Goal: Information Seeking & Learning: Compare options

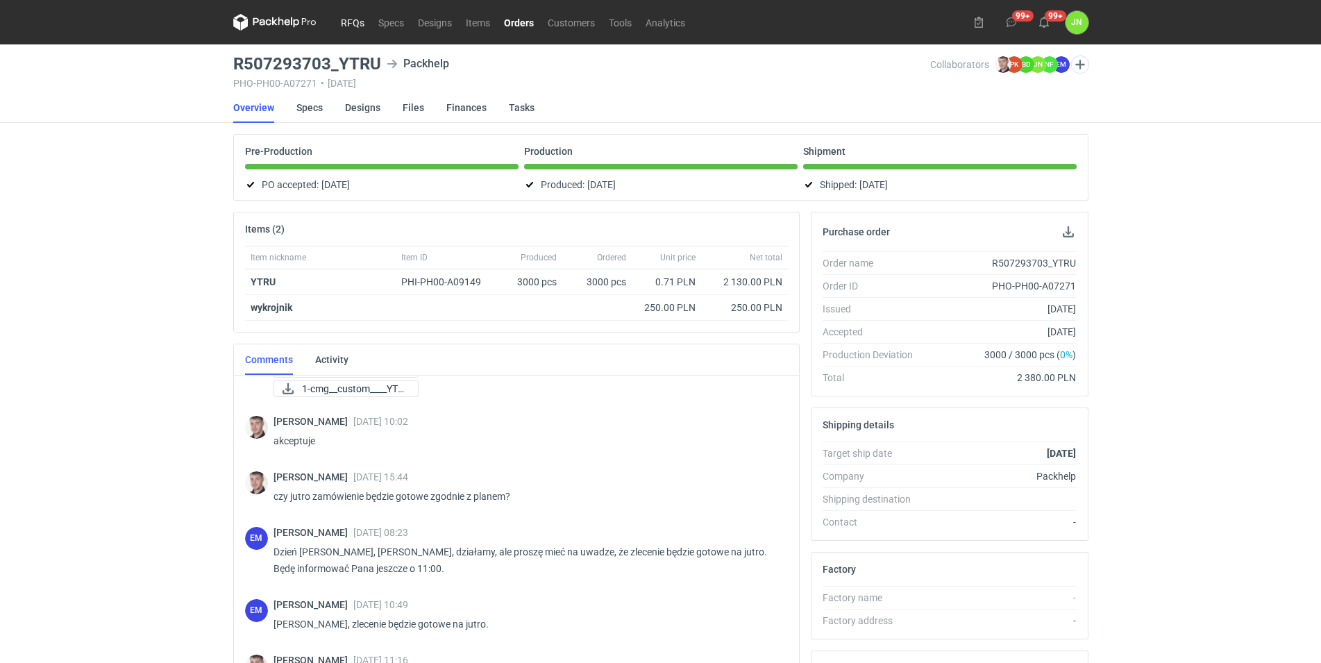
click at [354, 29] on link "RFQs" at bounding box center [352, 22] width 37 height 17
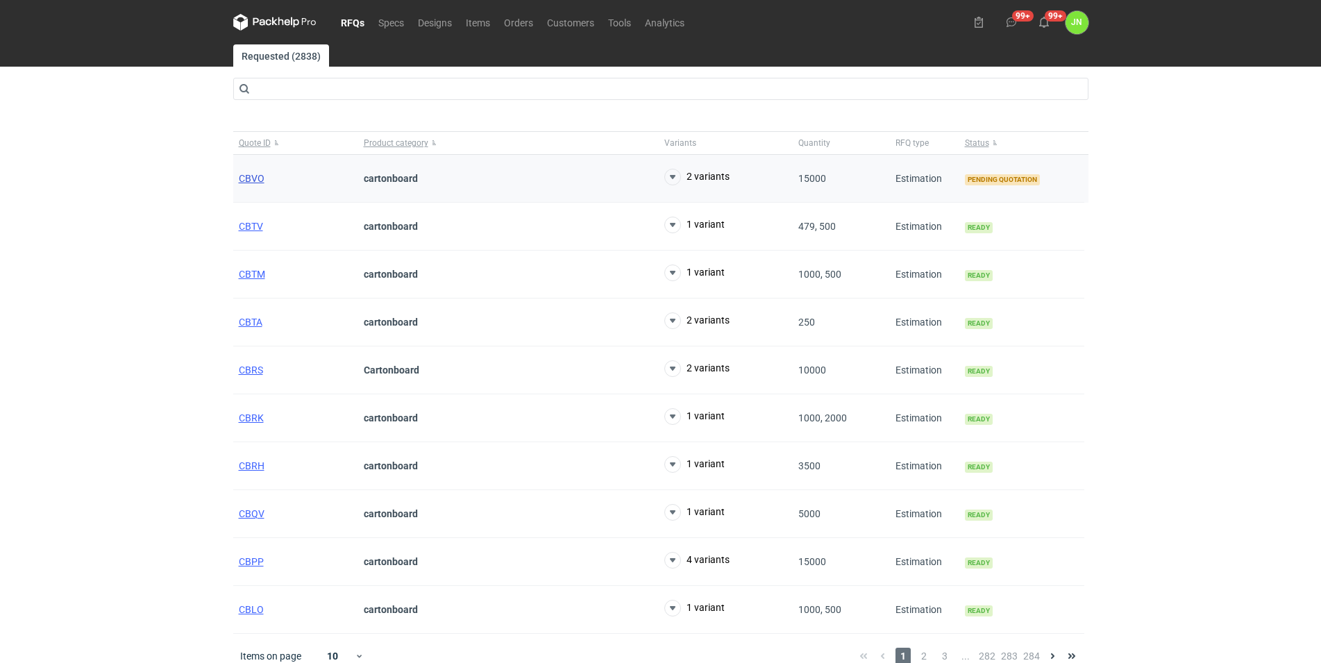
click at [261, 179] on span "CBVO" at bounding box center [252, 178] width 26 height 11
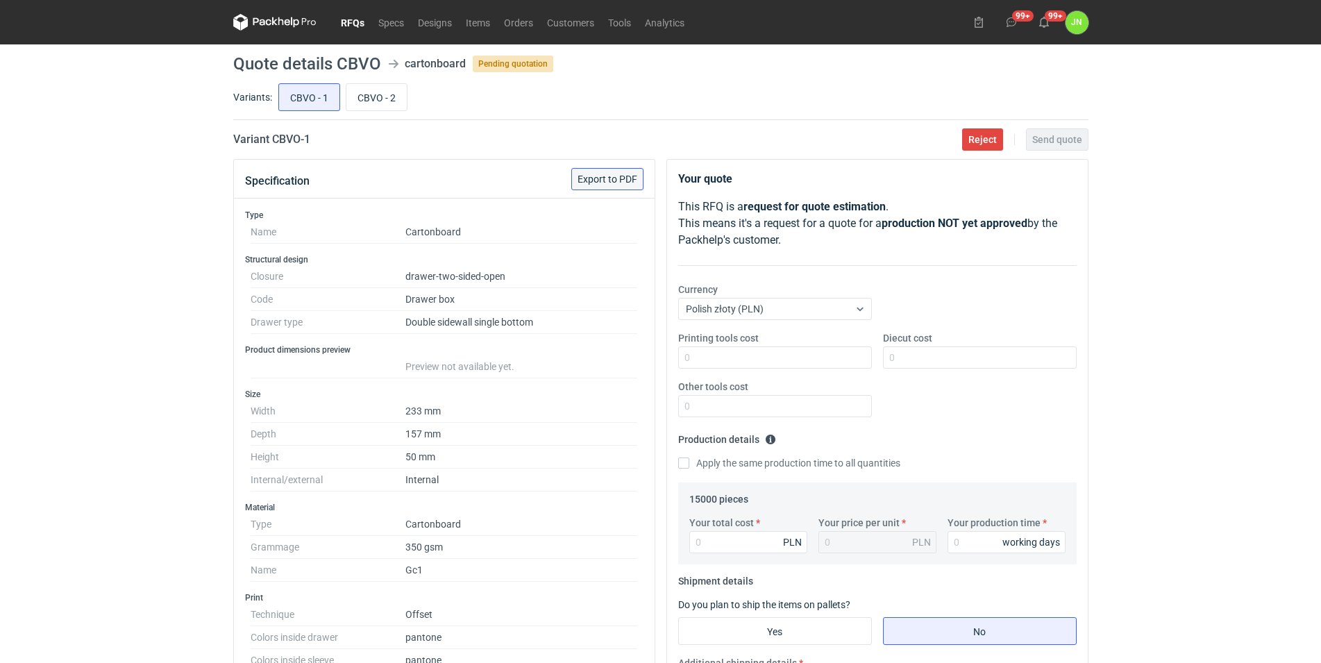
click at [610, 172] on button "Export to PDF" at bounding box center [607, 179] width 72 height 22
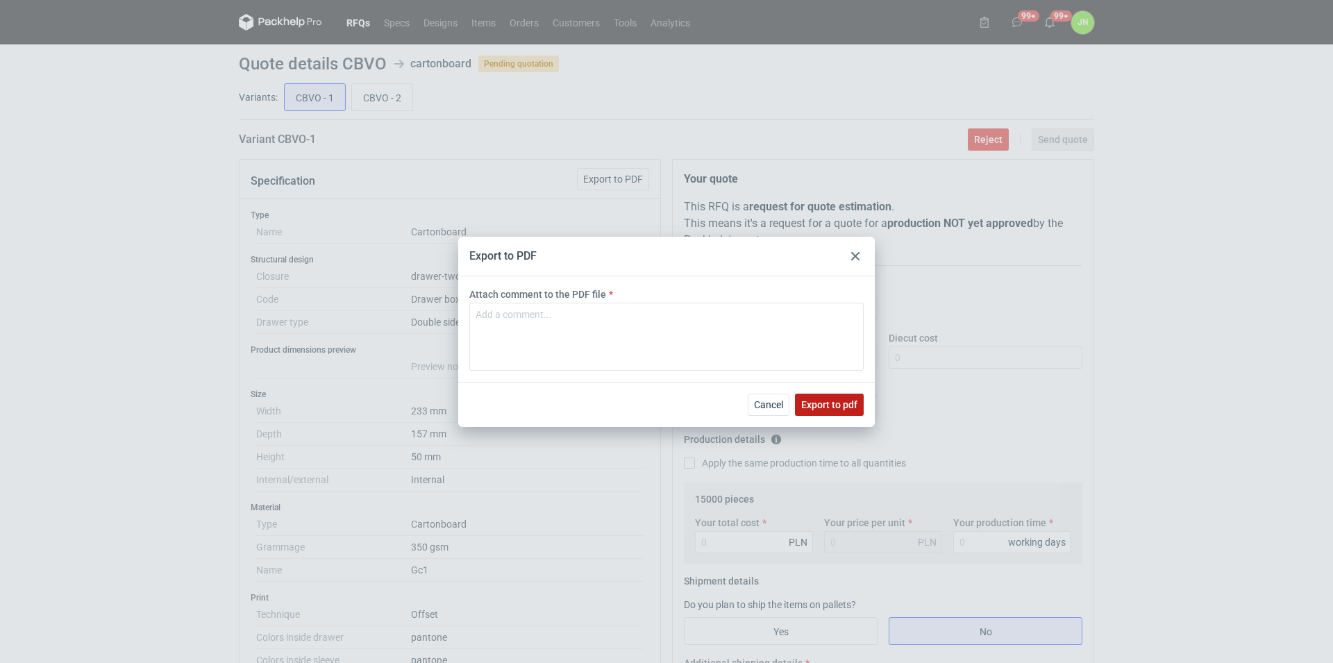
click at [837, 408] on span "Export to pdf" at bounding box center [829, 405] width 56 height 10
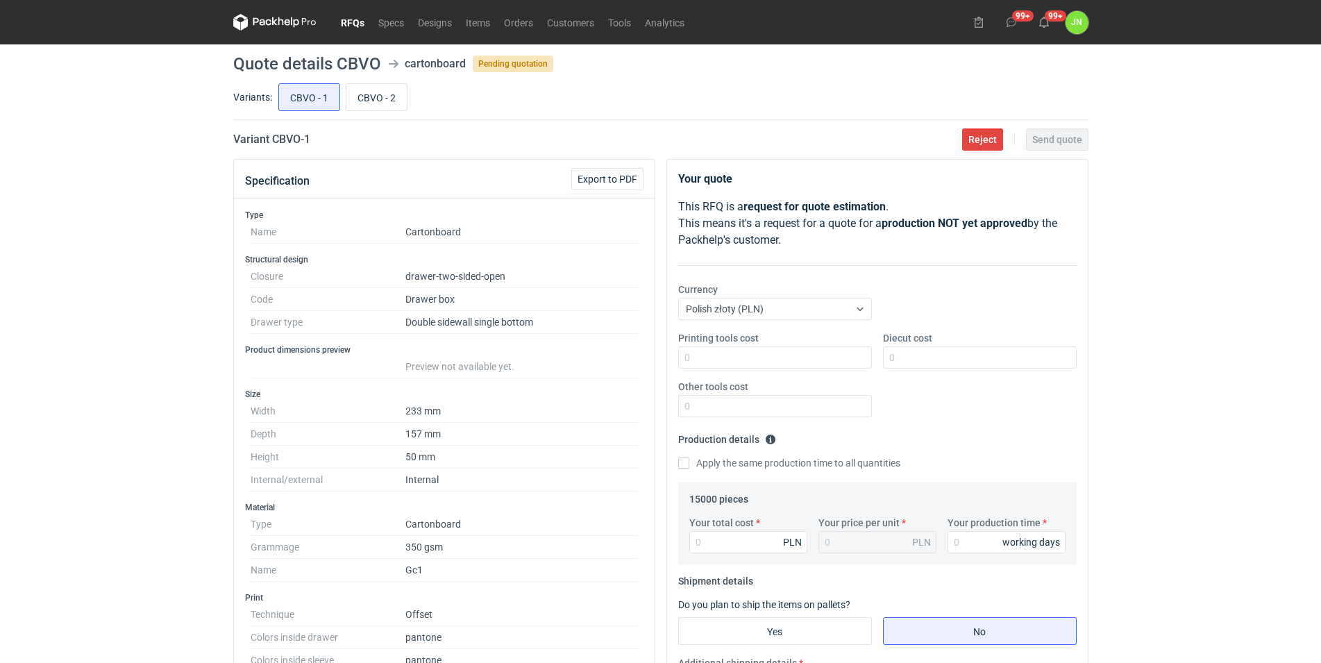
scroll to position [354, 0]
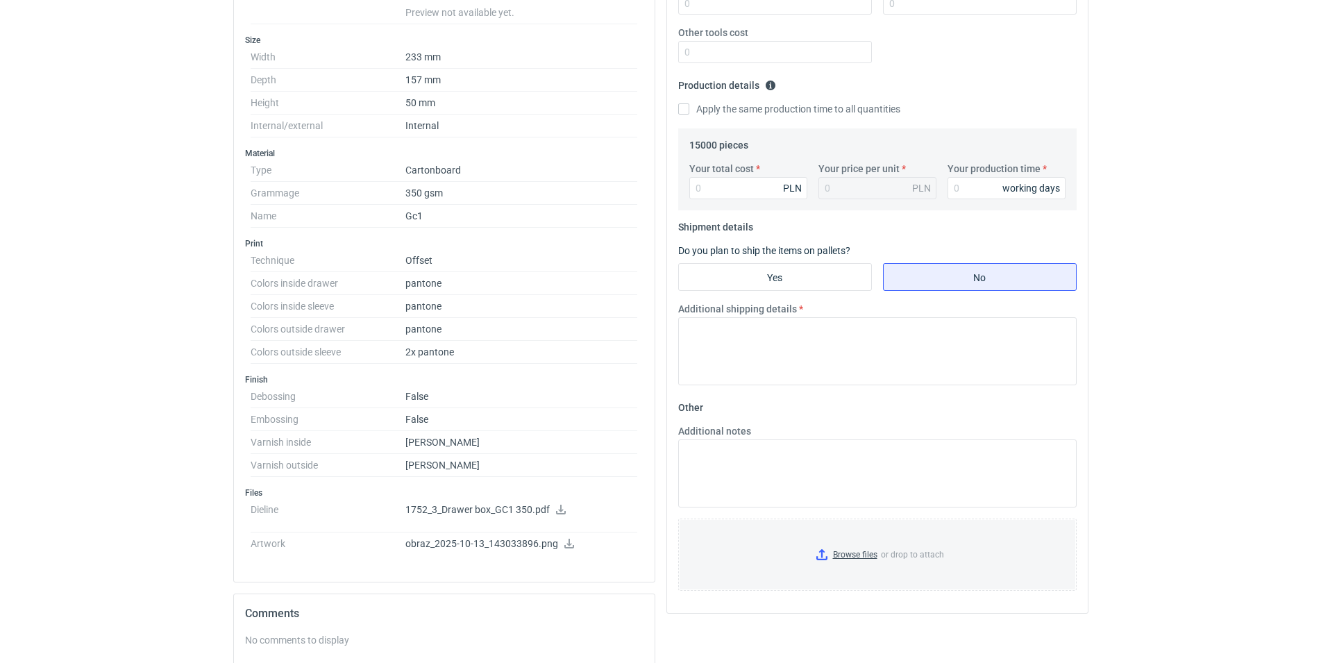
click at [557, 510] on icon at bounding box center [561, 510] width 10 height 10
click at [564, 542] on icon at bounding box center [569, 544] width 11 height 10
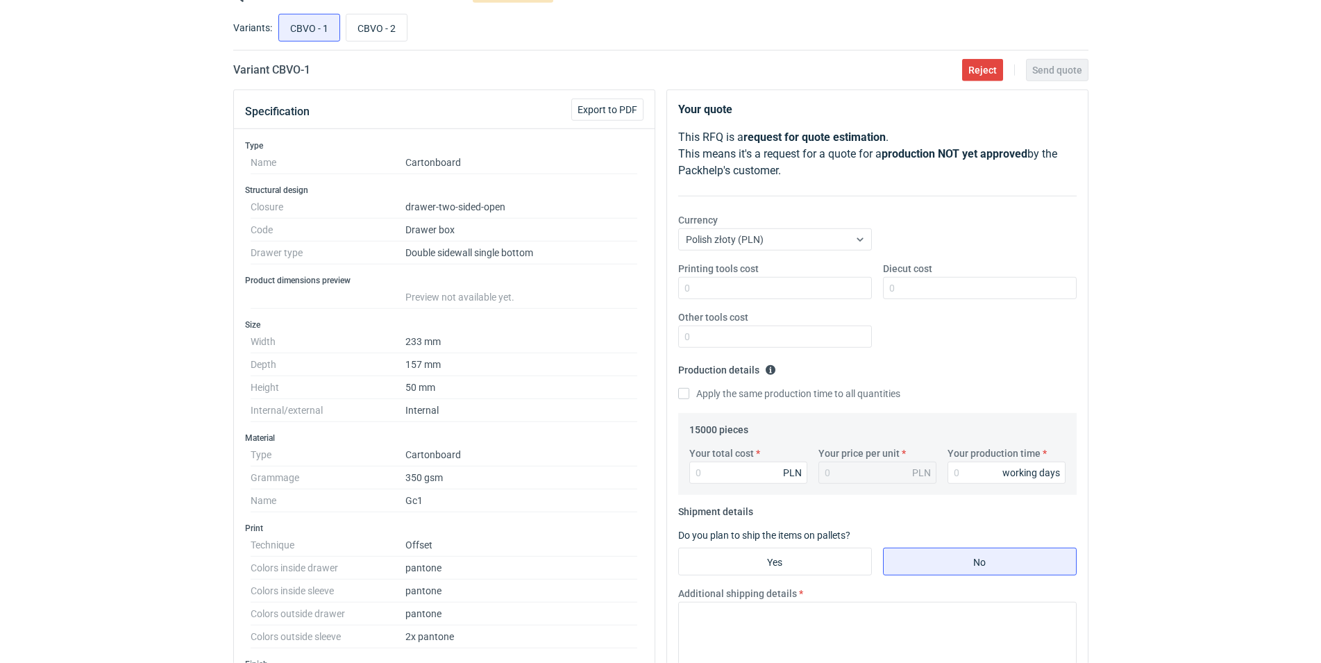
scroll to position [71, 0]
click at [378, 29] on input "CBVO - 2" at bounding box center [376, 26] width 60 height 26
radio input "true"
click at [305, 28] on input "CBVO - 1" at bounding box center [309, 26] width 60 height 26
radio input "true"
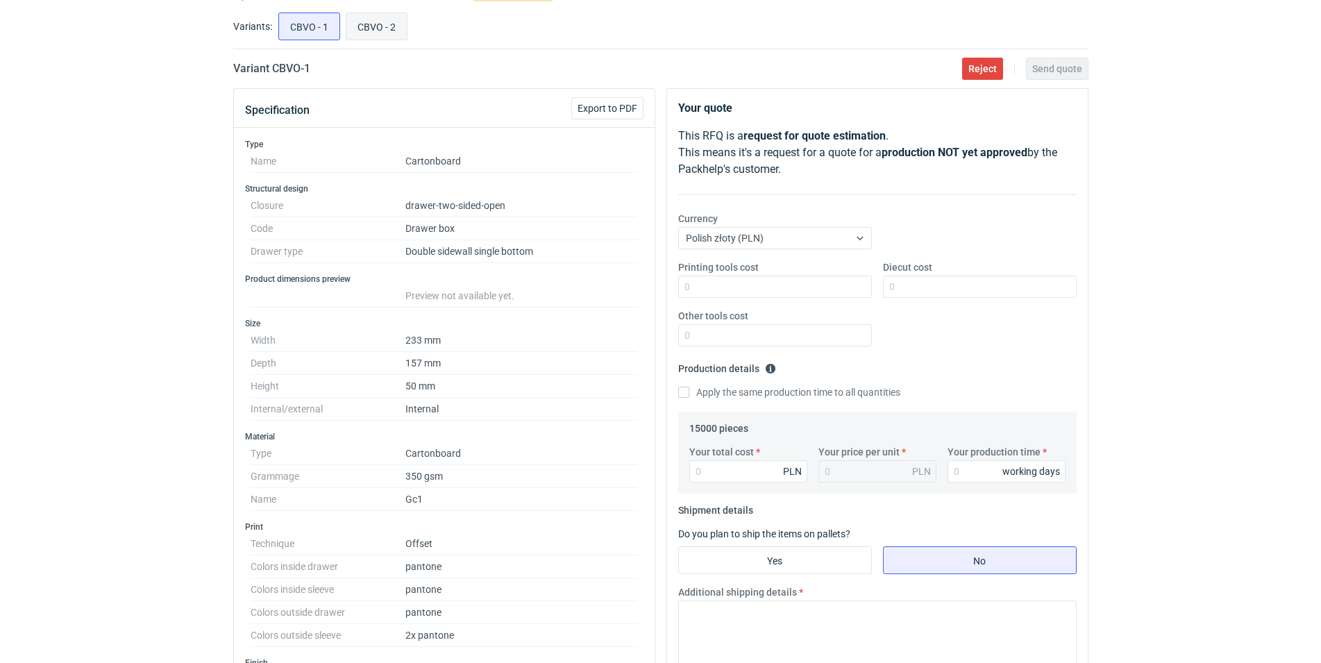
click at [372, 28] on input "CBVO - 2" at bounding box center [376, 26] width 60 height 26
radio input "true"
click at [295, 23] on input "CBVO - 1" at bounding box center [309, 26] width 60 height 26
radio input "true"
click at [339, 25] on div "CBVO - 1 CBVO - 2" at bounding box center [682, 26] width 813 height 33
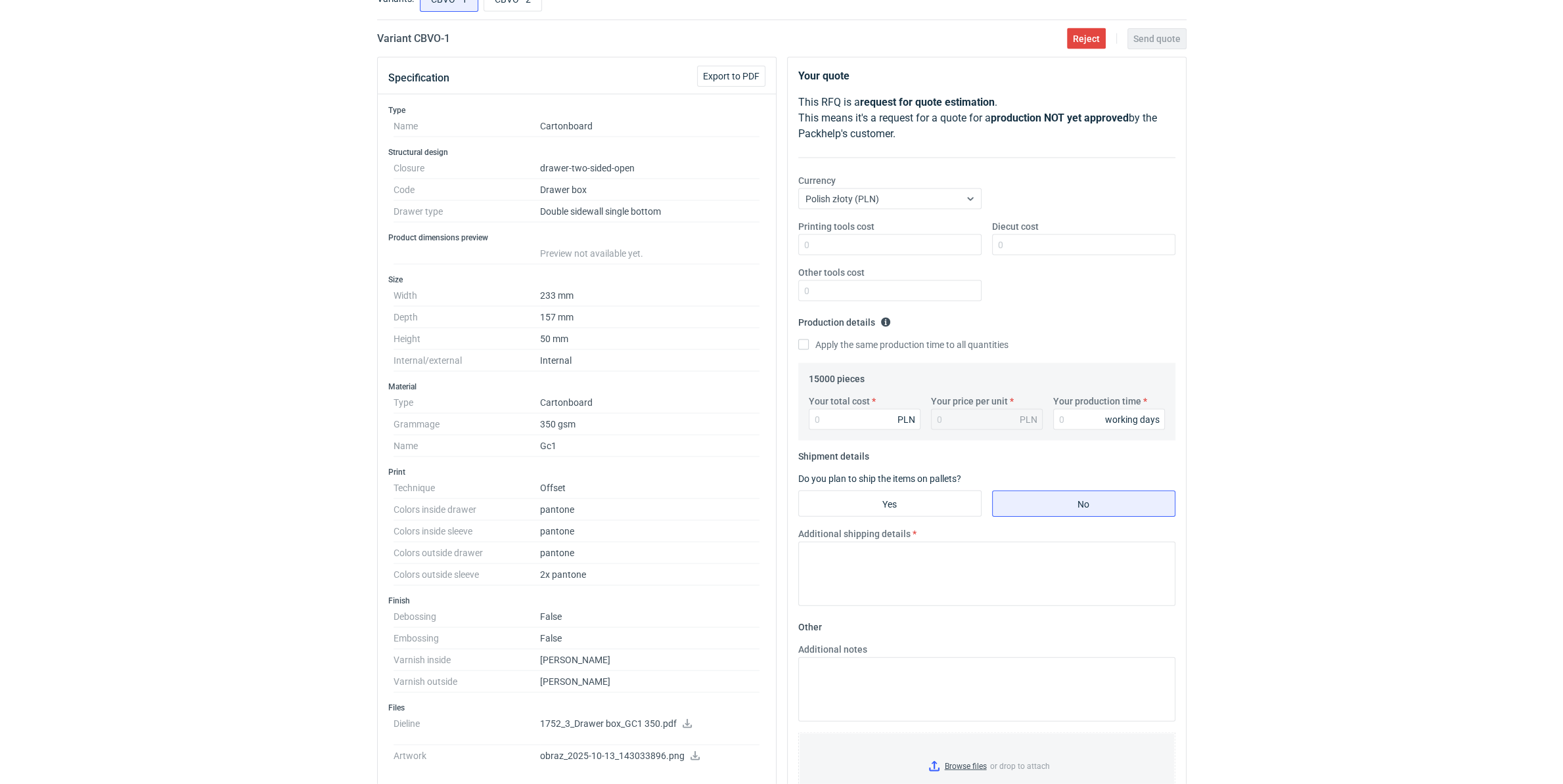
scroll to position [63, 0]
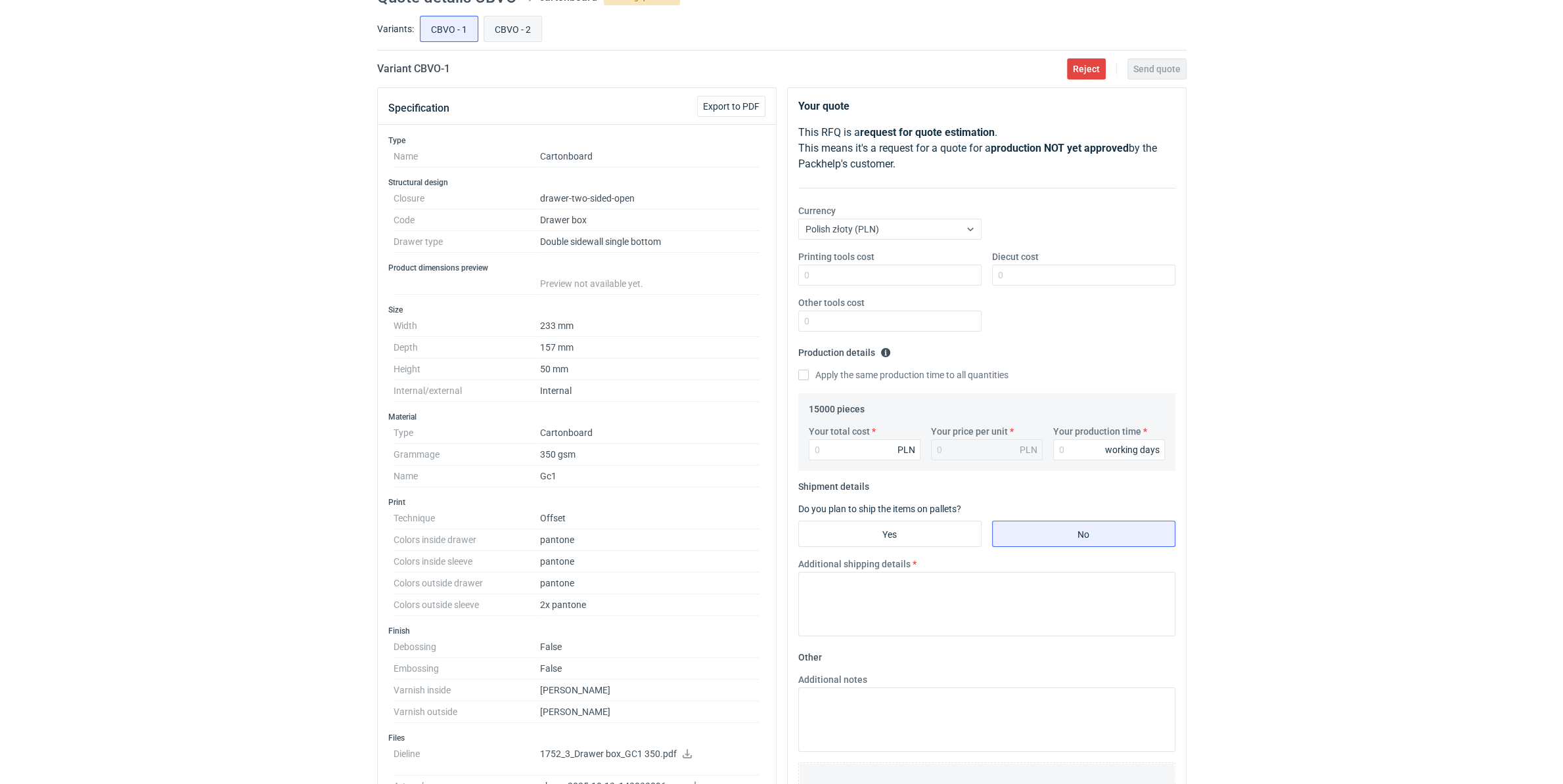
click at [515, 28] on input "CBVO - 2" at bounding box center [513, 28] width 57 height 25
radio input "true"
click at [442, 31] on input "CBVO - 1" at bounding box center [448, 28] width 57 height 25
radio input "true"
click at [510, 31] on input "CBVO - 2" at bounding box center [513, 28] width 57 height 25
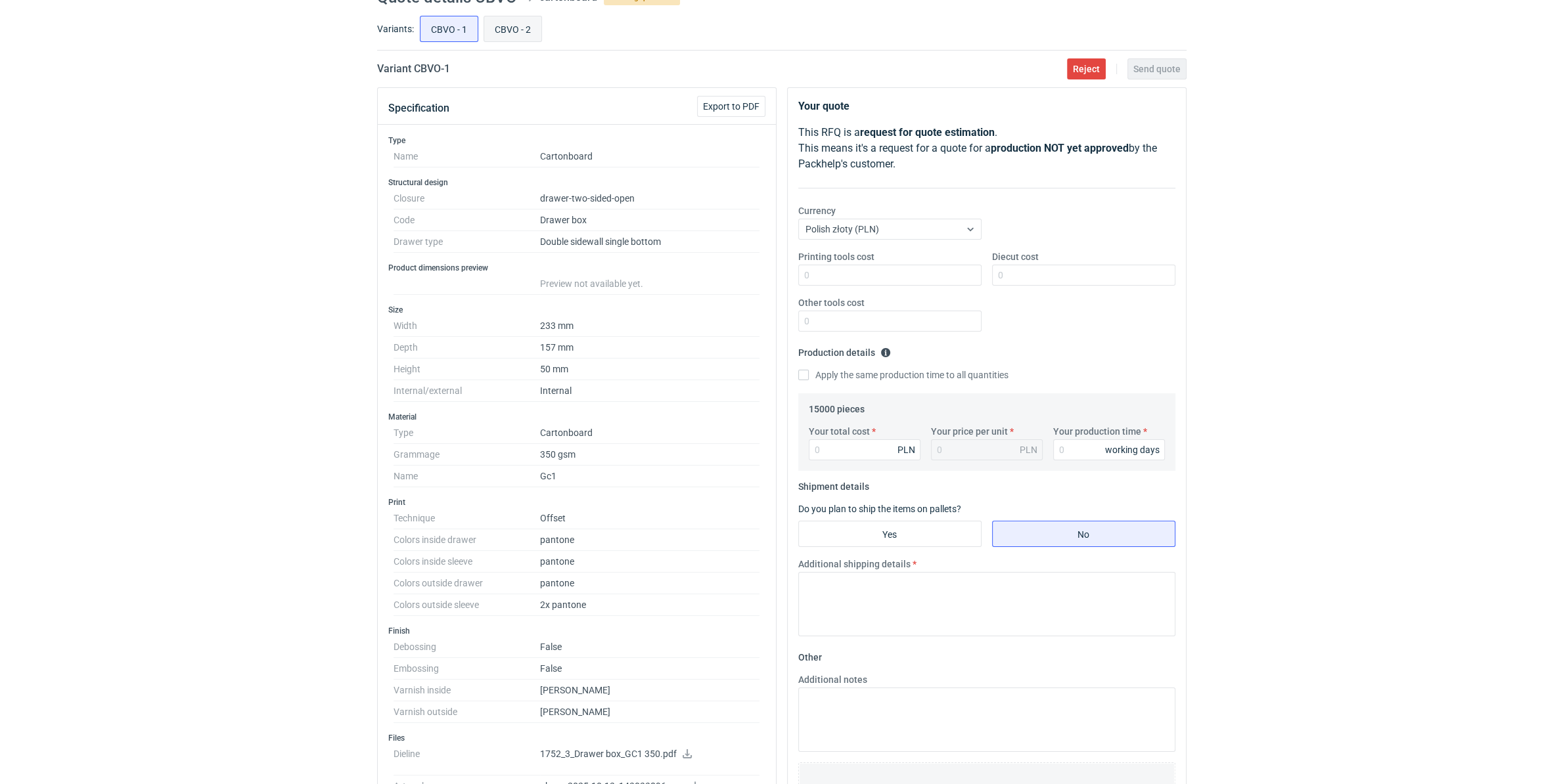
radio input "true"
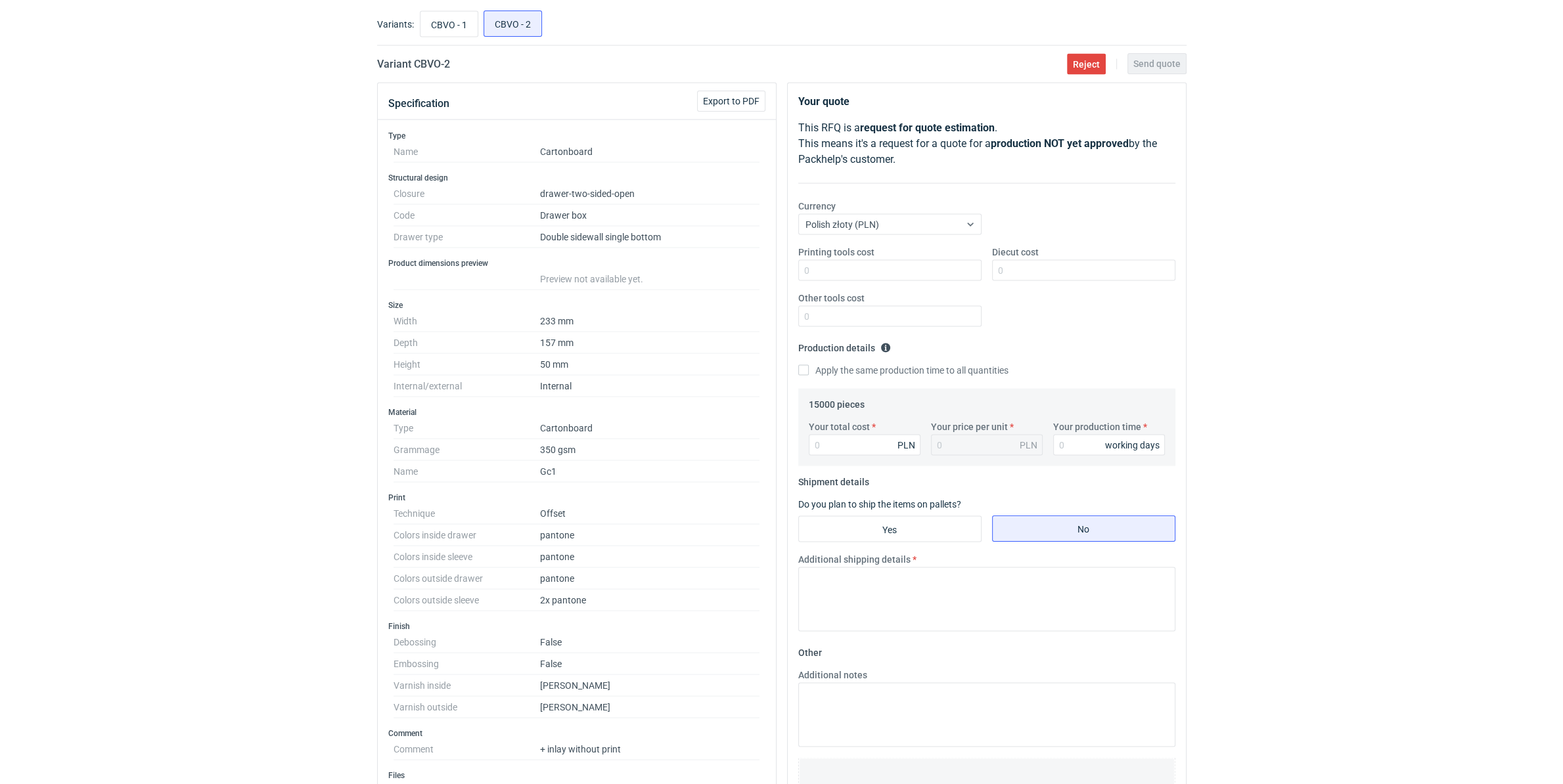
scroll to position [63, 0]
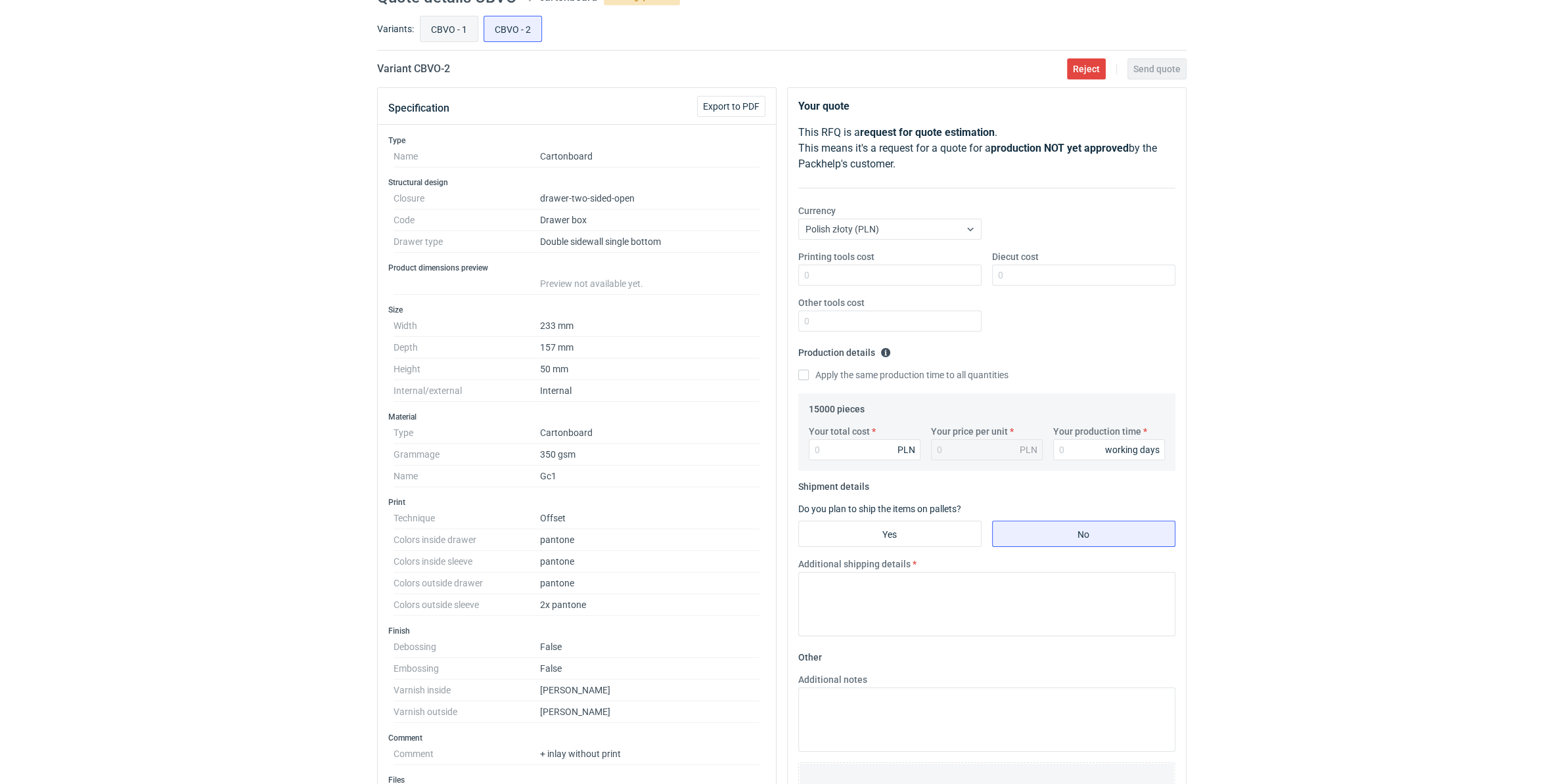
click at [448, 42] on input "CBVO - 1" at bounding box center [448, 28] width 57 height 25
radio input "true"
click at [499, 37] on input "CBVO - 2" at bounding box center [513, 28] width 57 height 25
radio input "true"
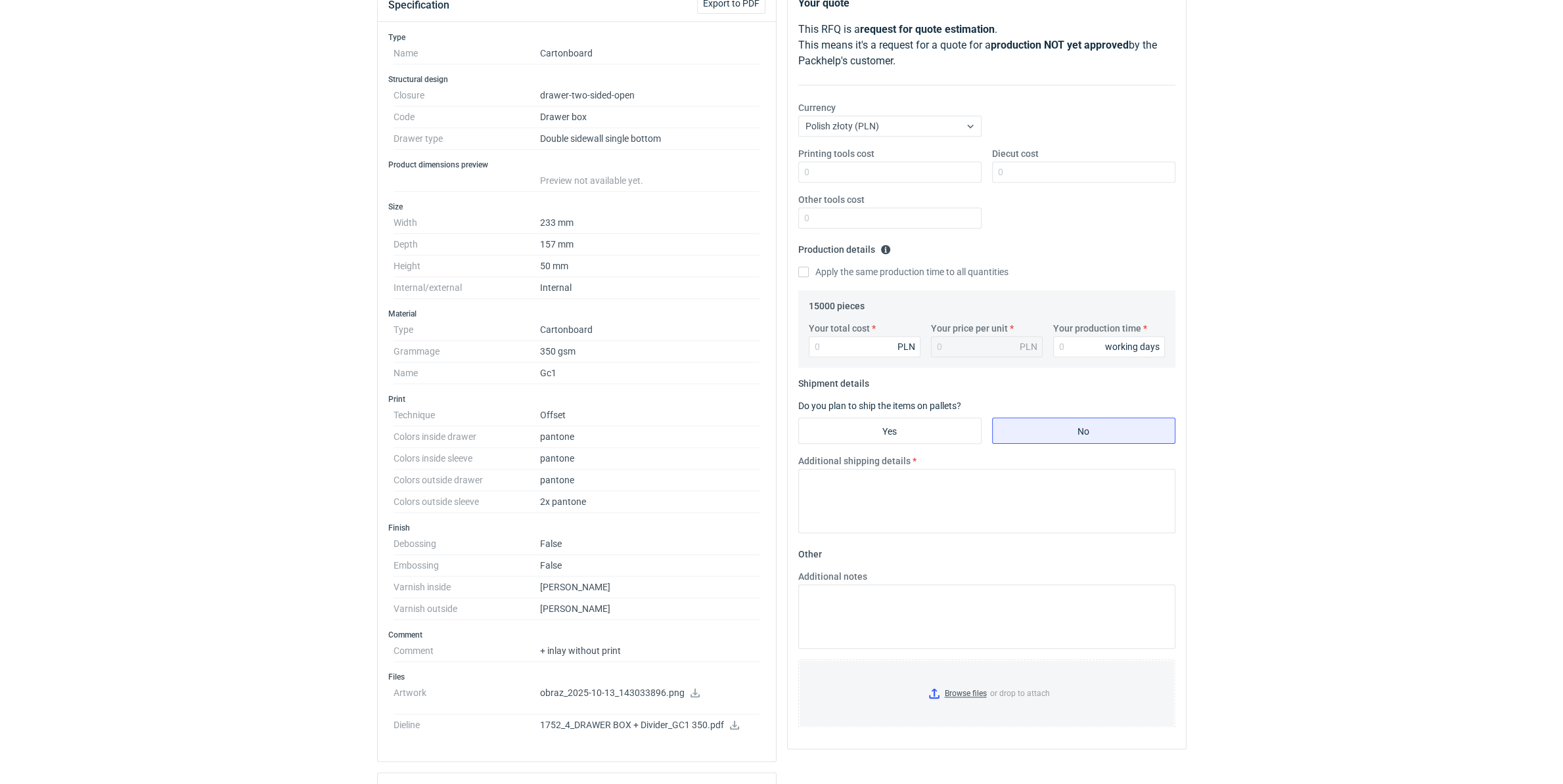
scroll to position [69, 0]
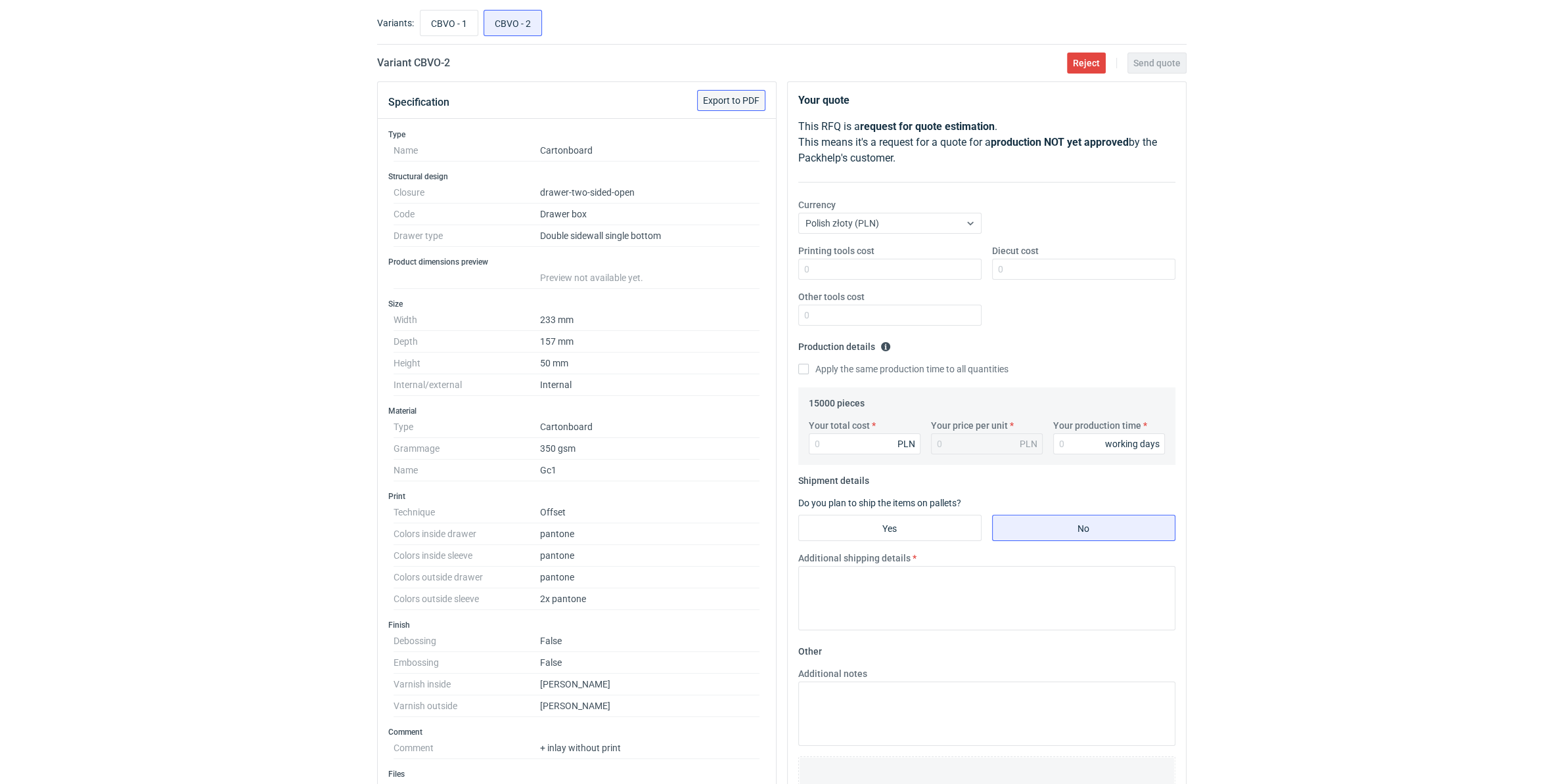
click at [729, 97] on span "Export to PDF" at bounding box center [731, 100] width 57 height 9
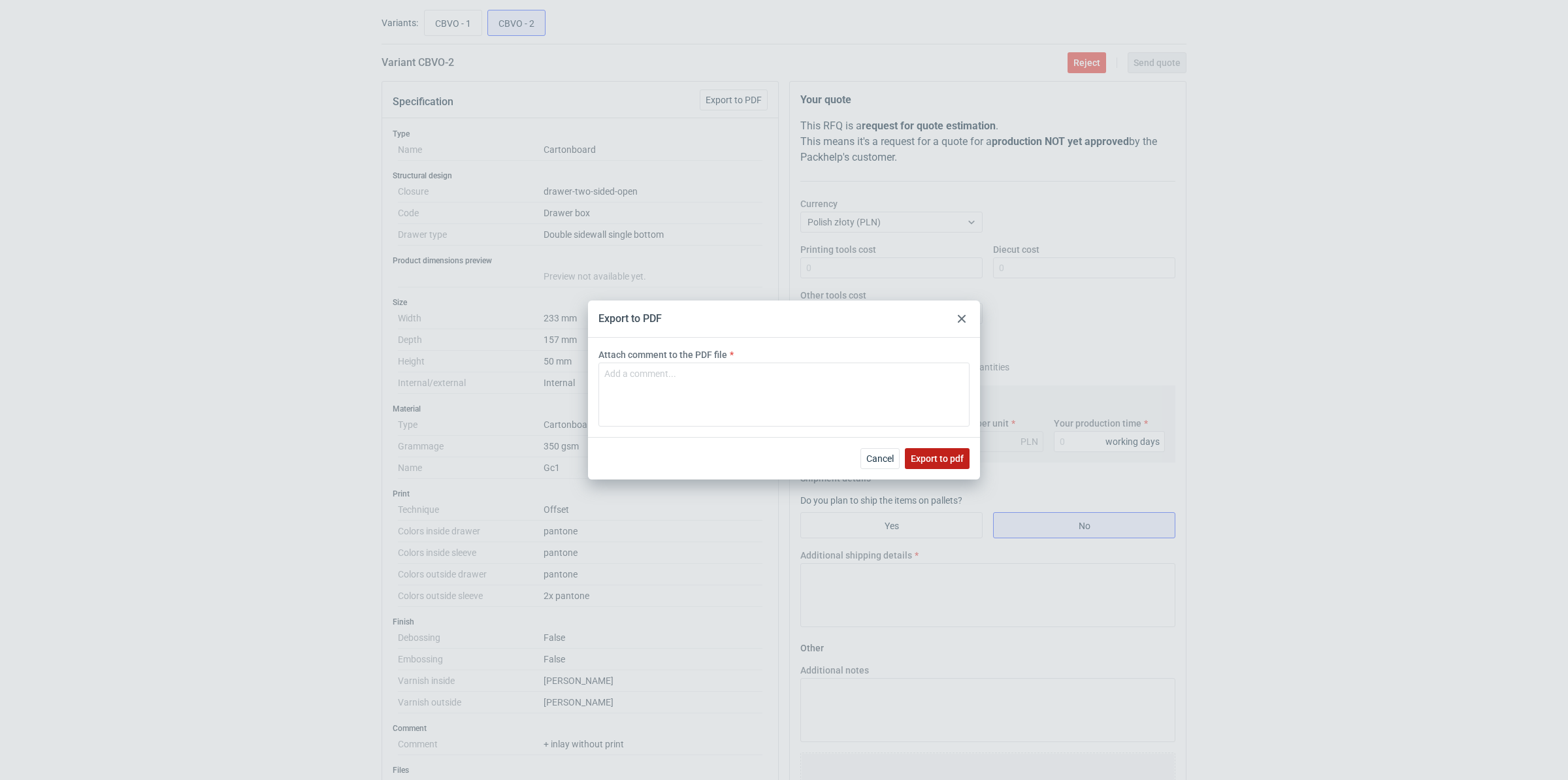
click at [945, 456] on span "Export to pdf" at bounding box center [937, 458] width 53 height 9
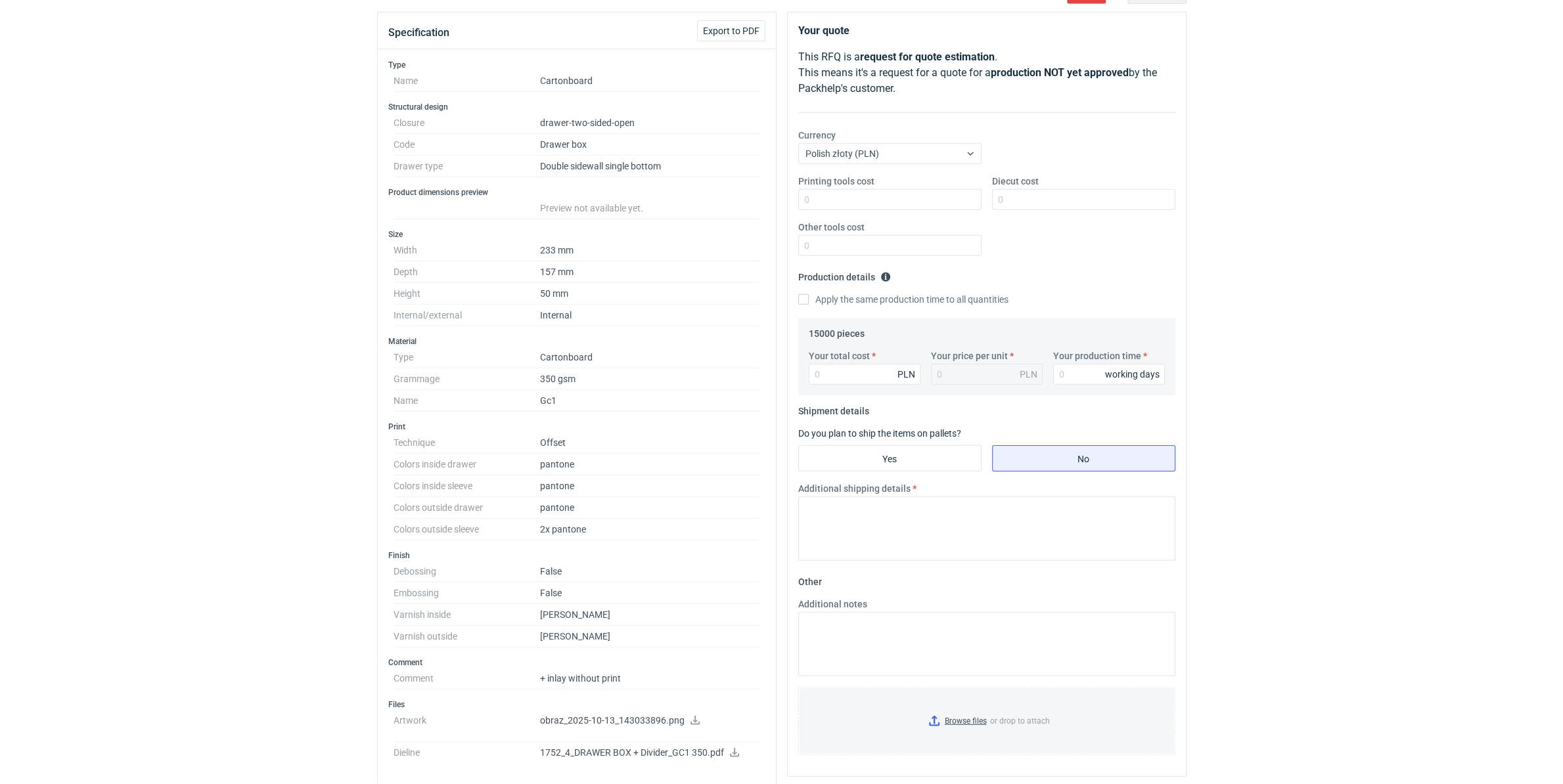
scroll to position [276, 0]
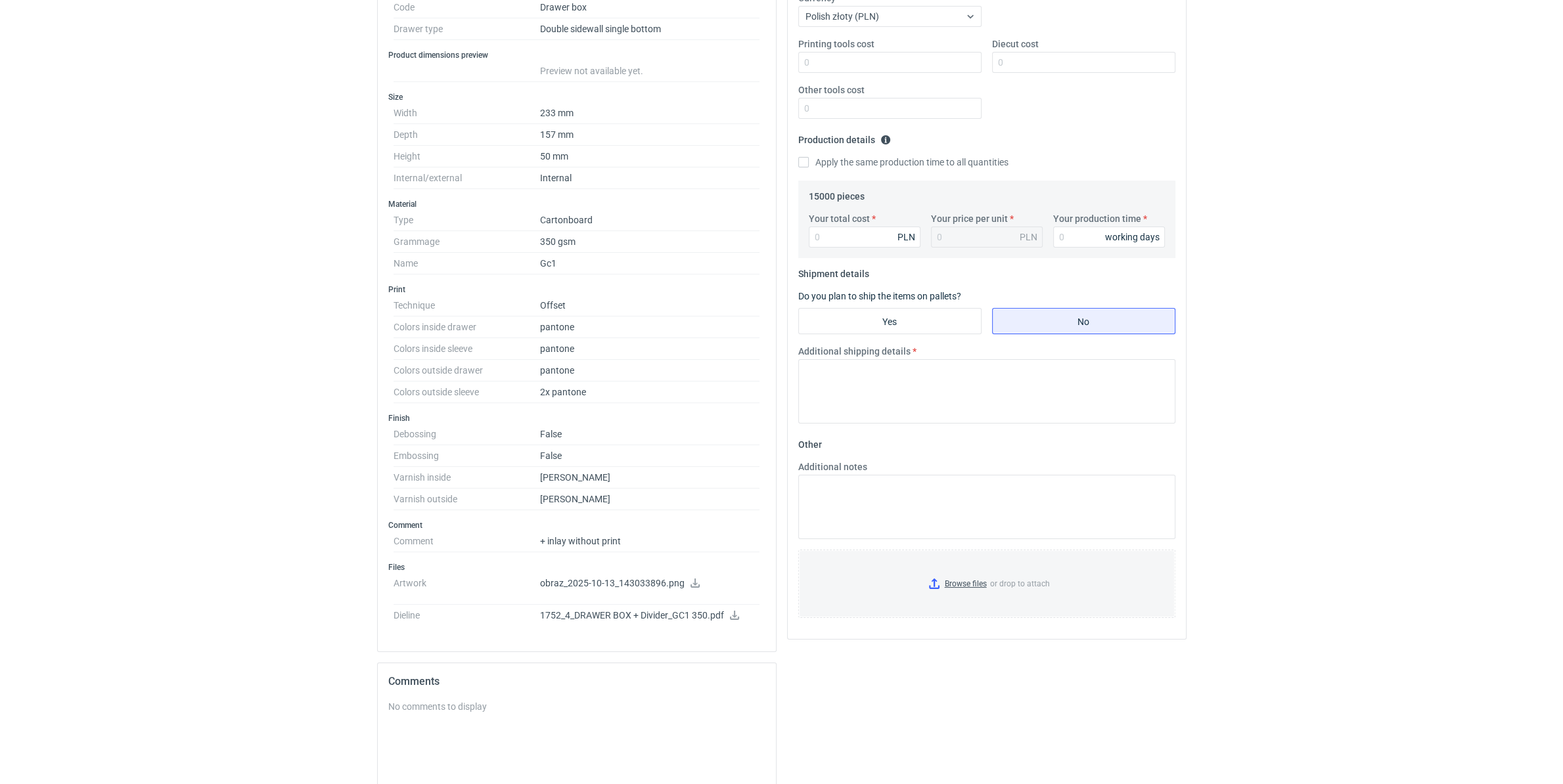
click at [691, 587] on icon at bounding box center [694, 584] width 10 height 9
click at [738, 615] on icon at bounding box center [734, 616] width 10 height 9
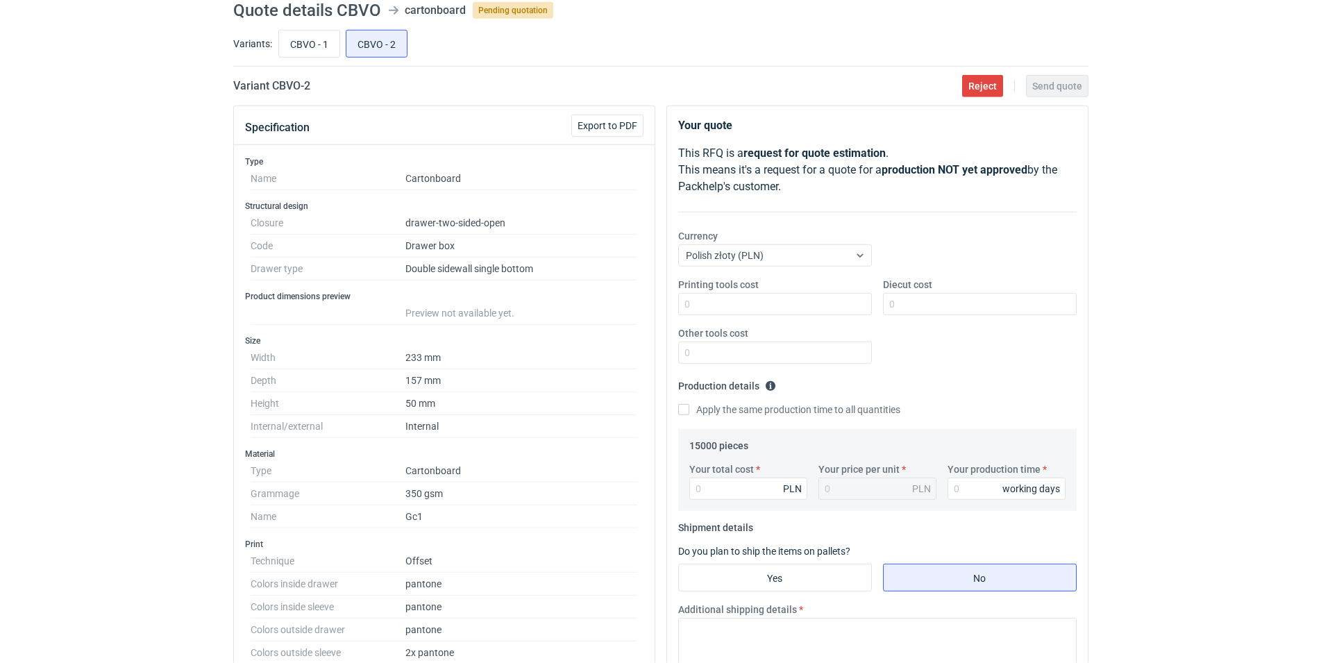
scroll to position [0, 0]
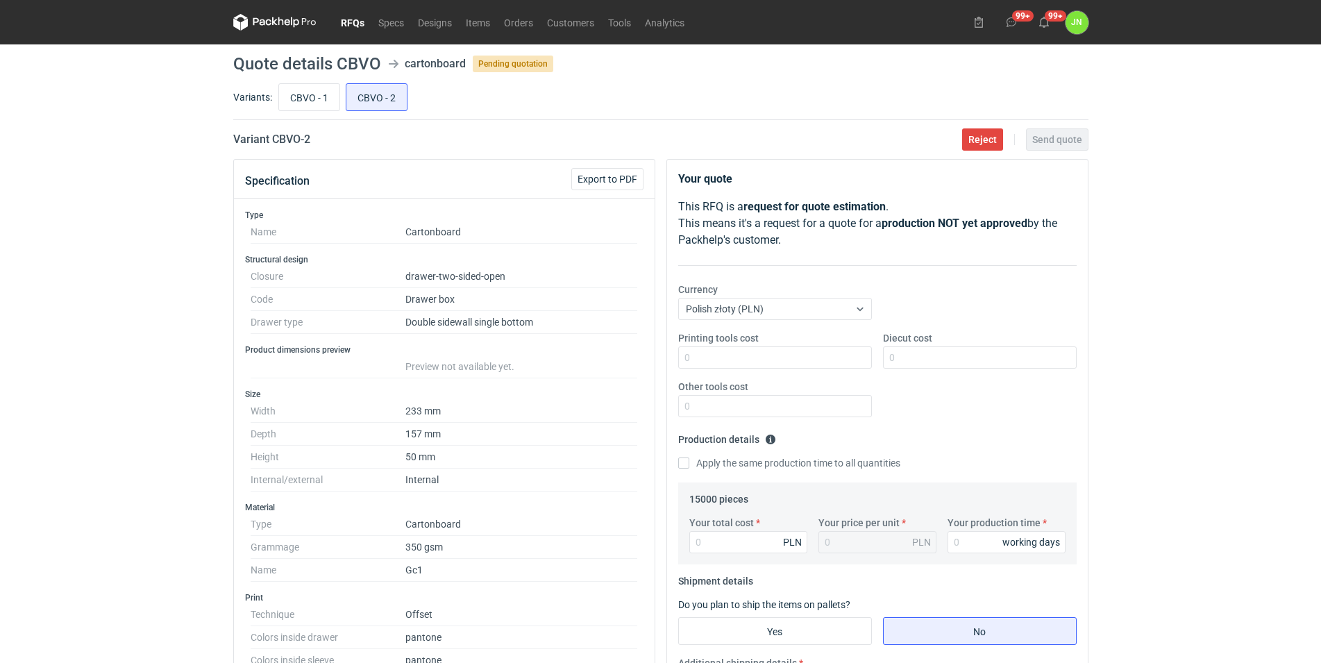
click at [344, 23] on link "RFQs" at bounding box center [352, 22] width 37 height 17
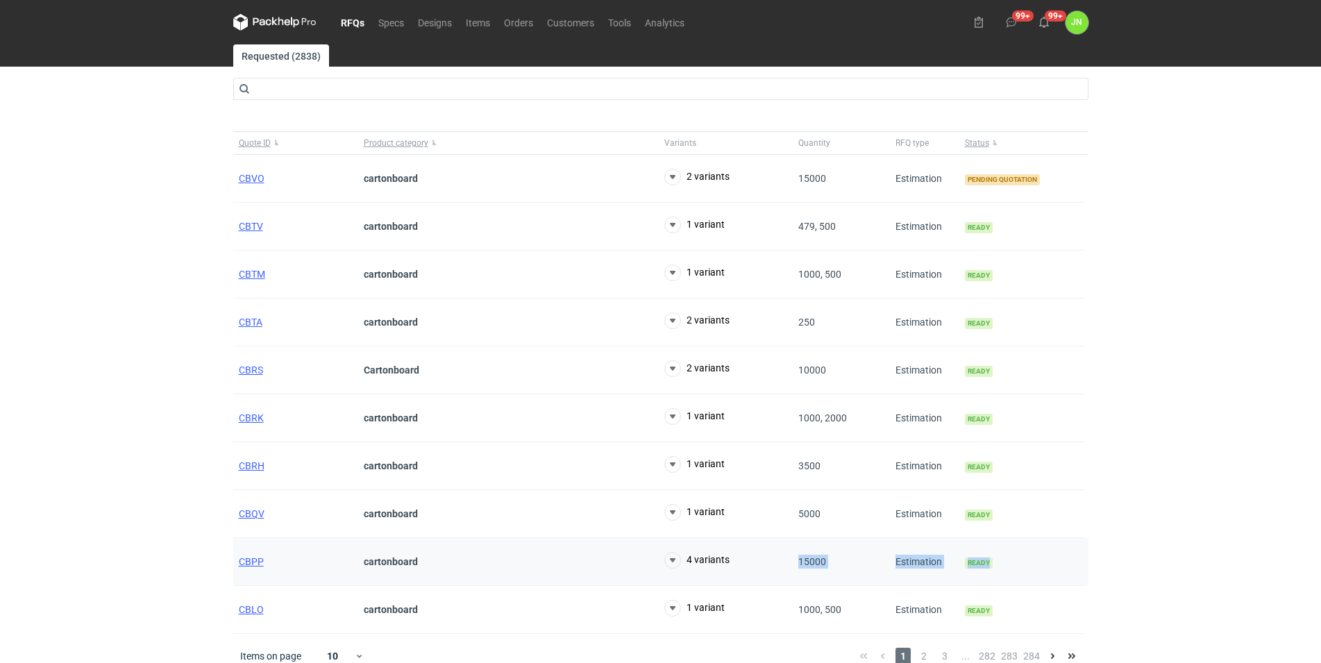
drag, startPoint x: 174, startPoint y: 168, endPoint x: 1005, endPoint y: 553, distance: 915.6
click at [1005, 553] on div "RFQs Specs Designs Items Orders Customers Tools Analytics 99+ 99+ JN [PERSON_NA…" at bounding box center [660, 331] width 1321 height 663
click at [1027, 580] on div "Ready" at bounding box center [1021, 562] width 125 height 48
drag, startPoint x: 1027, startPoint y: 580, endPoint x: 260, endPoint y: 322, distance: 809.2
click at [260, 322] on div "Quote ID Product category Variants Quantity RFQ type Status CBVO cartonboard 2 …" at bounding box center [660, 382] width 855 height 503
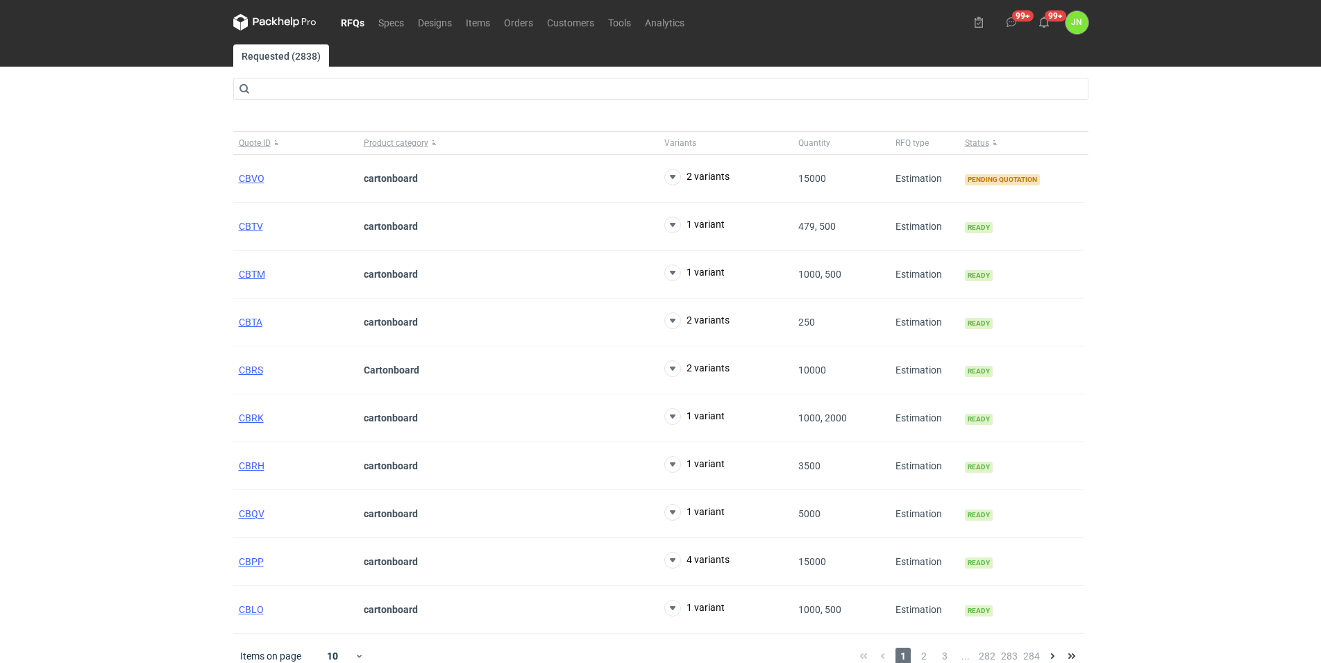
click at [206, 305] on div "RFQs Specs Designs Items Orders Customers Tools Analytics 99+ 99+ JN [PERSON_NA…" at bounding box center [660, 331] width 1321 height 663
drag, startPoint x: 221, startPoint y: 316, endPoint x: 1082, endPoint y: 372, distance: 863.3
click at [1082, 372] on div "RFQs Specs Designs Items Orders Customers Tools Analytics 99+ 99+ JN [PERSON_NA…" at bounding box center [660, 331] width 1321 height 663
click at [1032, 392] on div "Ready" at bounding box center [1021, 370] width 125 height 48
drag, startPoint x: 1029, startPoint y: 391, endPoint x: 218, endPoint y: 313, distance: 814.5
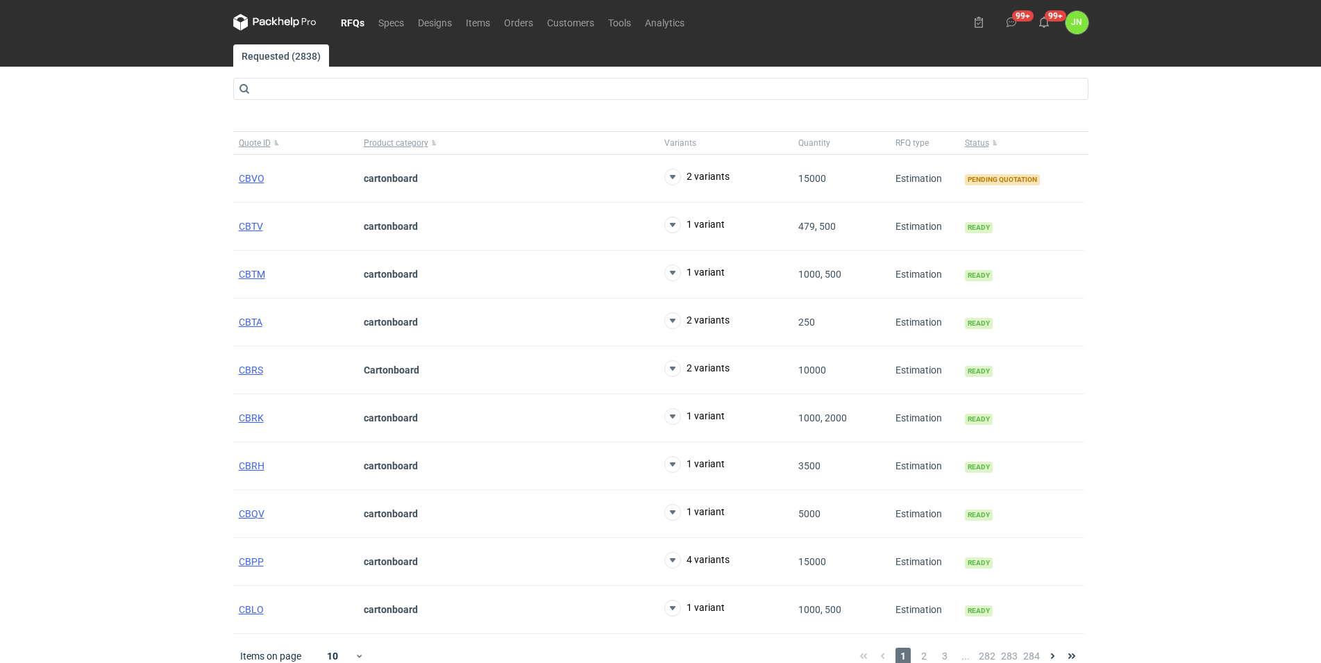
click at [233, 313] on div "Quote ID Product category Variants Quantity RFQ type Status CBVO cartonboard 2 …" at bounding box center [660, 382] width 855 height 503
click at [217, 274] on div "RFQs Specs Designs Items Orders Customers Tools Analytics 99+ 99+ JN [PERSON_NA…" at bounding box center [660, 331] width 1321 height 663
drag, startPoint x: 228, startPoint y: 274, endPoint x: 1054, endPoint y: 256, distance: 827.0
click at [1054, 256] on main "Requested (2838) Quote ID Product category Variants Quantity RFQ type Status CB…" at bounding box center [661, 361] width 866 height 634
drag, startPoint x: 924, startPoint y: 376, endPoint x: 236, endPoint y: 352, distance: 688.4
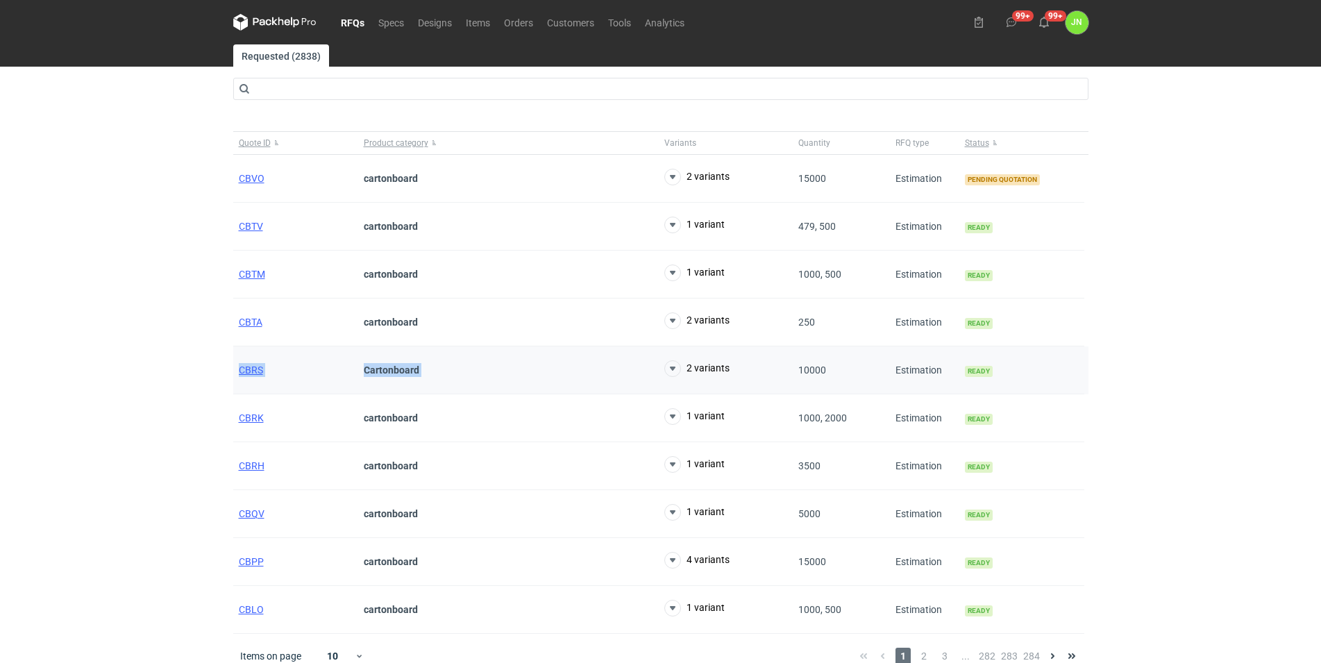
click at [236, 352] on div "CBRS Cartonboard 2 variants 10000 Estimation Ready" at bounding box center [660, 370] width 855 height 48
drag, startPoint x: 232, startPoint y: 454, endPoint x: 1077, endPoint y: 456, distance: 844.8
click at [1077, 456] on main "Requested (2838) Quote ID Product category Variants Quantity RFQ type Status CB…" at bounding box center [661, 361] width 866 height 634
click at [1167, 426] on div "RFQs Specs Designs Items Orders Customers Tools Analytics 99+ 99+ JN [PERSON_NA…" at bounding box center [660, 331] width 1321 height 663
click at [1175, 83] on div "RFQs Specs Designs Items Orders Customers Tools Analytics 99+ 99+ JN [PERSON_NA…" at bounding box center [660, 331] width 1321 height 663
